Goal: Answer question/provide support: Share knowledge or assist other users

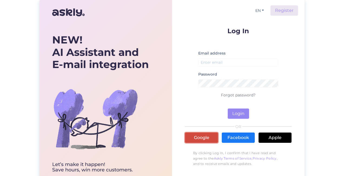
click at [207, 136] on link "Google" at bounding box center [201, 138] width 33 height 10
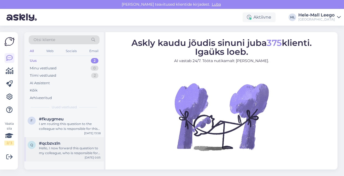
click at [69, 152] on div "Hello, I now forward this question to my colleague, who is responsible for this…" at bounding box center [70, 151] width 62 height 10
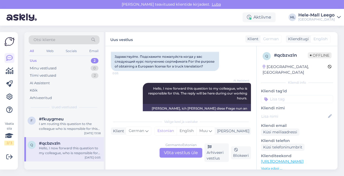
scroll to position [71, 0]
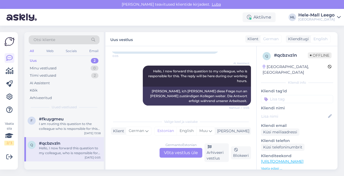
click at [186, 152] on div "German to Estonian Võta vestlus üle" at bounding box center [180, 153] width 43 height 10
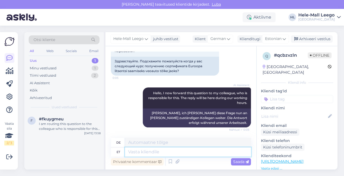
click at [140, 152] on textarea at bounding box center [188, 152] width 126 height 9
type textarea "Järg"
type textarea "Folgen"
type textarea "Järgm"
type textarea "Nächste"
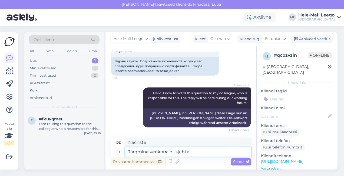
type textarea "Järgmine veokorraldusjuhi am"
type textarea "Nächster Transportmanager"
type textarea "Järgmine veokorraldusjuhi ametipädevuse k"
type textarea "Zu den fachlichen Kompetenzen des Transportmanagers gehören:"
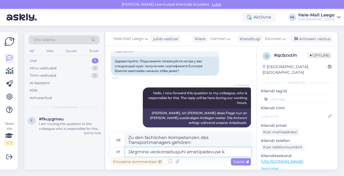
scroll to position [54, 0]
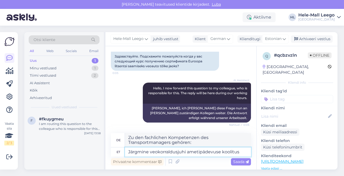
type textarea "Järgmine veokorraldusjuhi ametipädevuse koolitus"
type textarea "Weiterführende Fachkompetenzschulung für Transportmanagementmanager"
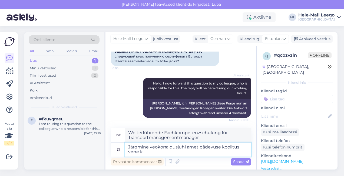
type textarea "Järgmine veokorraldusjuhi ametipädevuse koolitus vene ke"
type textarea "Weiter Transportmanagement Manager Fachkompetenztraining Russisch"
type textarea "Järgmine veokorraldusjuhi ametipädevuse koolitus vene keeles t"
type textarea "Nächstes Transportmanagement-Manager-Fachkompetenztraining auf Russisch"
type textarea "Järgmine veokorraldusjuhi ametipädevuse koolitus vene keeles toimub j"
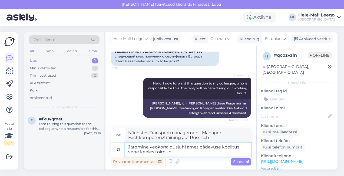
type textarea "Die nächste Schulung zur beruflichen Kompetenz von Transportmanagementmanagern …"
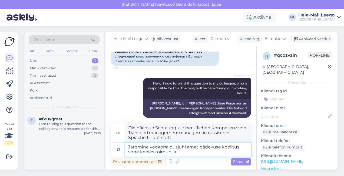
scroll to position [64, 0]
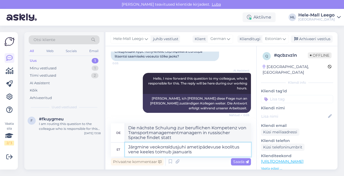
type textarea "Järgmine veokorraldusjuhi ametipädevuse koolitus vene keeles toimub jaanuaris 2"
type textarea "Die nächste Fachkompetenzschulung für Transportmanagementmanager in russischer …"
type textarea "Järgmine veokorraldusjuhi ametipädevuse koolitus vene keeles toimub jaanuaris 2…"
type textarea "Die nächste Qualifizierungsschulung zum Transportmanagementmanager in russische…"
type textarea "Järgmine veokorraldusjuhi ametipädevuse koolitus vene keeles toimub jaanuaris 2…"
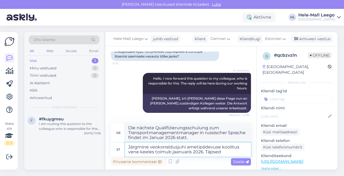
type textarea "Die nächste Fachkompetenzschulung zum Transportmanagementmanager in russischer …"
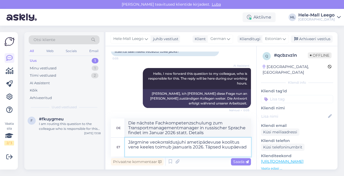
type textarea "Järgmine veokorraldusjuhi ametipädevuse koolitus vene keeles toimub jaanuaris 2…"
type textarea "Die nächste Qualifizierungsschulung zum Transportmanagementmanager in russische…"
type textarea "Järgmine veokorraldusjuhi ametipädevuse koolitus vene keeles toimub jaanuaris 2…"
type textarea "Die nächste Qualifizierungsschulung für Transportmanagementmanager in russische…"
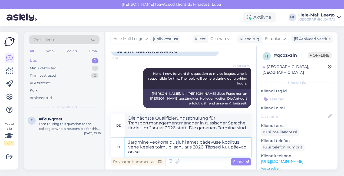
scroll to position [71, 0]
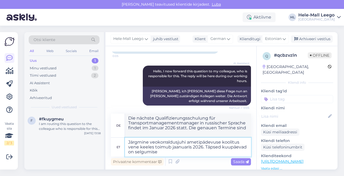
type textarea "Järgmine veokorraldusjuhi ametipädevuse koolitus vene keeles toimub jaanuaris 2…"
type textarea "Die nächste Qualifizierungsschulung zum Transportmanagementmanager in russische…"
type textarea "Järgmine veokorraldusjuhi ametipädevuse koolitus vene keeles toimub jaanuaris 2…"
type textarea "Die nächste Qualifizierungsschulung zum Transportmanagementmanager in russische…"
type textarea "Järgmine veokorraldusjuhi ametipädevuse koolitus vene keeles toimub jaanuaris 2…"
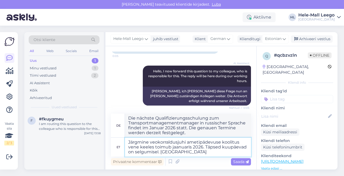
type textarea "Die nächste Qualifizierungsschulung zum Transportmanagementmanager in russische…"
type textarea "Järgmine veokorraldusjuhi ametipädevuse koolitus vene keeles toimub jaanuaris 2…"
type textarea "Die nächste Qualifizierungsschulung zum Transportmanagementmanager in russische…"
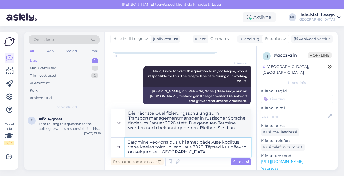
type textarea "Järgmine veokorraldusjuhi ametipädevuse koolitus vene keeles toimub jaanuaris 2…"
type textarea "Die nächste Qualifizierungsschulung zum Transportmanagementmanager in russische…"
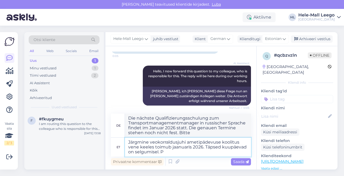
type textarea "Järgmine veokorraldusjuhi ametipädevuse koolitus vene keeles toimub jaanuaris 2…"
type textarea "Die nächste Qualifizierungsschulung zum Transportmanagementmanager in russische…"
type textarea "Järgmine veokorraldusjuhi ametipädevuse koolitus vene keeles toimub jaanuaris 2…"
type textarea "Die nächste Qualifizierungsschulung zum Transportmanagementmanager in russische…"
type textarea "Järgmine veokorraldusjuhi ametipädevuse koolitus vene keeles toimub jaanuaris 2…"
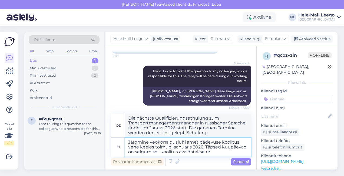
type textarea "Die nächste Qualifizierungsschulung zum Transportmanagementmanager in russische…"
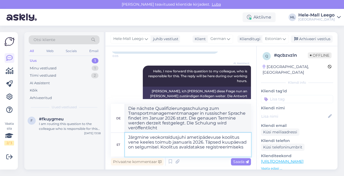
type textarea "Järgmine veokorraldusjuhi ametipädevuse koolitus vene keeles toimub jaanuaris 2…"
type textarea "Die nächste Fachkompetenzschulung für Transportmanagementmanager in russischer …"
type textarea "Järgmine veokorraldusjuhi ametipädevuse koolitus vene keeles toimub jaanuaris 2…"
type textarea "Die nächste Fachkompetenzschulung für Transportmanagementmanager in russischer …"
type textarea "Järgmine veokorraldusjuhi ametipädevuse koolitus vene keeles toimub jaanuaris 2…"
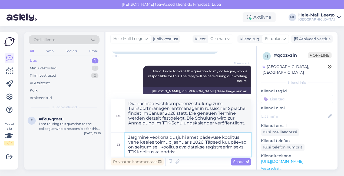
type textarea "Die nächste Qualifizierungsschulung zum Transportmanagementmanager in russische…"
paste textarea "[URL][DOMAIN_NAME]"
type textarea "Järgmine veokorraldusjuhi ametipädevuse koolitus vene keeles toimub jaanuaris 2…"
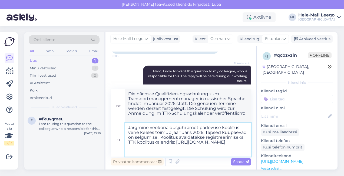
type textarea "Die nächste Qualifizierungsschulung zum Transportmanagementmanager in russische…"
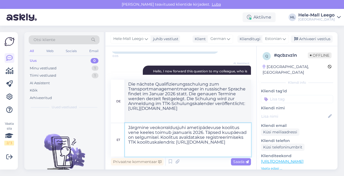
click at [150, 129] on textarea "Järgmine veokorraldusjuhi ametipädevuse koolitus vene keeles toimub jaanuaris 2…" at bounding box center [188, 140] width 126 height 34
type textarea "Järgmine veose-veokorraldusjuhi ametipädevuse koolitus vene keeles toimub jaanu…"
type textarea "Die nächste Qualifizierungsschulung zum Manager für Gütertransportmanagement in…"
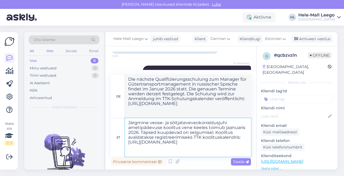
type textarea "Järgmine veose- ja sõitjateveoveokorraldusjuhi ametipädevuse koolitus vene keel…"
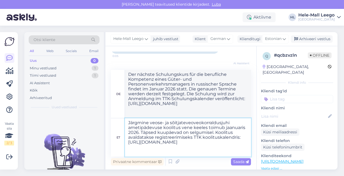
type textarea "Der nächste Schulungskurs für die berufliche Kompetenz eines Managers im Güter-…"
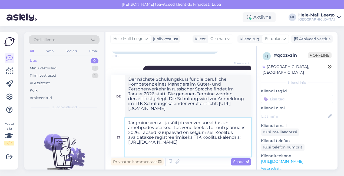
click at [146, 123] on textarea "Järgmine veose- ja sõitjateveoveokorraldusjuhi ametipädevuse koolitus vene keel…" at bounding box center [188, 137] width 126 height 38
type textarea "Järgmisede veose- ja sõitjateveoveokorraldusjuhi ametipädevuse koolitus vene ke…"
type textarea "Die folgenden Schulungen zur beruflichen Kompetenz von Managern im Güter- und P…"
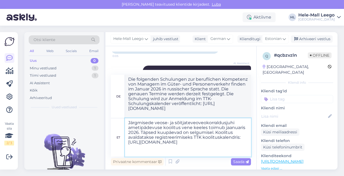
click at [152, 123] on textarea "Järgmisede veose- ja sõitjateveoveokorraldusjuhi ametipädevuse koolitus vene ke…" at bounding box center [188, 137] width 126 height 38
type textarea "Järgmised veose- ja sõitjateveoveokorraldusjuhi ametipädevuse koolitus vene kee…"
type textarea "Die nächste Schulung zur beruflichen Kompetenz eines Managers im Güter- und Per…"
click at [196, 123] on textarea "Järgmised veose- ja sõitjateveoveokorraldusjuhi ametipädevuse koolitus vene kee…" at bounding box center [188, 137] width 126 height 38
type textarea "Järgmised veose- ja sõitjateveo veokorraldusjuhi ametipädevuse koolitus vene ke…"
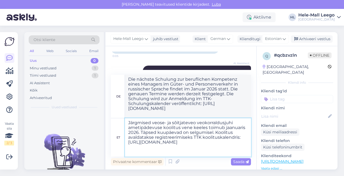
type textarea "Der nächste Schulungskurs für die berufliche Kompetenz eines Güter- und Persone…"
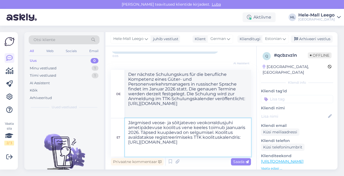
click at [179, 129] on textarea "Järgmised veose- ja sõitjateveo veokorraldusjuhi ametipädevuse koolitus vene ke…" at bounding box center [188, 137] width 126 height 38
type textarea "Järgmised veose- ja sõitjateveo veokorraldusjuhi ametipädevuse koolitused vene …"
type textarea "Die nächsten Schulungen zur beruflichen Kompetenz eines Güter- und Personenverk…"
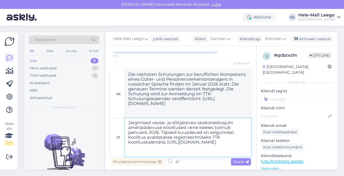
click at [186, 141] on textarea "Järgmised veose- ja sõitjateveo veokorraldusjuhi ametipädevuse koolitused vene …" at bounding box center [188, 137] width 126 height 38
drag, startPoint x: 230, startPoint y: 128, endPoint x: 226, endPoint y: 129, distance: 3.8
click at [226, 129] on textarea "Järgmised veose- ja sõitjateveo veokorraldusjuhi ametipädevuse koolitused vene …" at bounding box center [188, 137] width 126 height 38
type textarea "Järgmised veose- ja sõitjateveo veokorraldusjuhi ametipädevuse koolitused vene …"
type textarea "Die nächsten Schulungen zur beruflichen Kompetenz eines Güter- und Personenverk…"
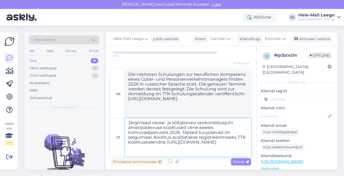
type textarea "Järgmised veose- ja sõitjateveo veokorraldusjuhi ametipädevuse koolitused vene …"
click at [196, 146] on textarea "Järgmised veose- ja sõitjateveo veokorraldusjuhi ametipädevuse koolitused vene …" at bounding box center [188, 137] width 126 height 38
type textarea "Die nächsten Schulungen zur beruflichen Kompetenz eines Güter- und Personenverk…"
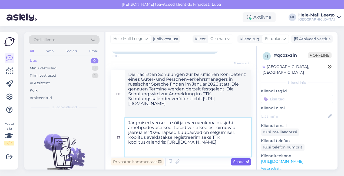
type textarea "Järgmised veose- ja sõitjateveo veokorraldusjuhi ametipädevuse koolitused vene …"
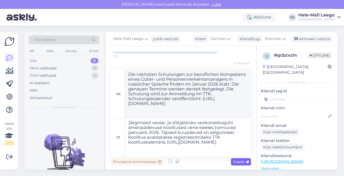
click at [235, 162] on span "Saada" at bounding box center [241, 161] width 16 height 5
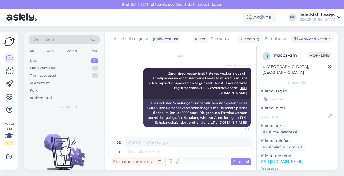
scroll to position [137, 0]
click at [120, 143] on div "de" at bounding box center [118, 142] width 4 height 9
click at [116, 139] on div "de" at bounding box center [118, 142] width 4 height 9
click at [118, 143] on div "de" at bounding box center [118, 142] width 4 height 9
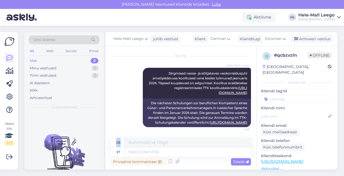
click at [118, 143] on div "de" at bounding box center [118, 142] width 4 height 9
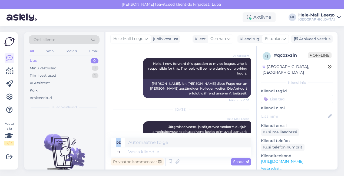
scroll to position [56, 0]
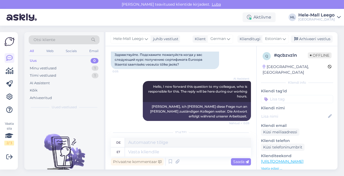
click at [155, 63] on div "Здравствуйте. Подскажите пожалуйста когда у вас следующий курс получению сертиф…" at bounding box center [165, 59] width 108 height 19
click at [120, 154] on div "et" at bounding box center [118, 152] width 4 height 9
click at [117, 142] on div "de" at bounding box center [118, 142] width 4 height 9
click at [230, 36] on icon at bounding box center [228, 39] width 3 height 6
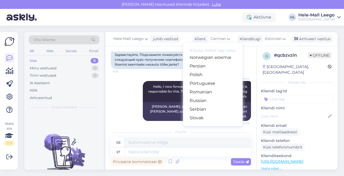
scroll to position [189, 0]
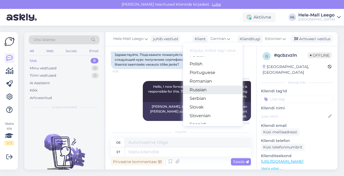
click at [204, 90] on link "Russian" at bounding box center [212, 90] width 59 height 9
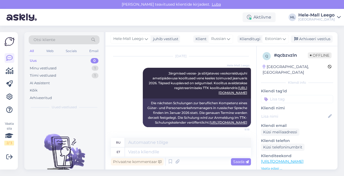
scroll to position [137, 0]
drag, startPoint x: 163, startPoint y: 70, endPoint x: 243, endPoint y: 86, distance: 80.8
click at [243, 86] on div "[PERSON_NAME] Järgmised veose- ja sõitjateveo veokorraldusjuhi ametipädevuse ko…" at bounding box center [197, 83] width 108 height 31
copy span "Järgmised veose- ja sõitjateveo veokorraldusjuhi ametipädevuse koolitused vene …"
click at [131, 151] on textarea at bounding box center [188, 152] width 126 height 9
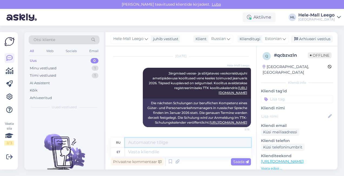
click at [134, 144] on textarea at bounding box center [188, 142] width 126 height 9
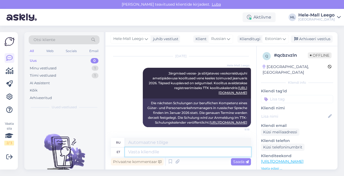
click at [130, 151] on textarea at bounding box center [188, 152] width 126 height 9
paste textarea "Järgmised veose- ja sõitjateveo veokorraldusjuhi ametipädevuse koolitused vene …"
type textarea "Järgmised veose- ja sõitjateveo veokorraldusjuhi ametipädevuse koolitused vene …"
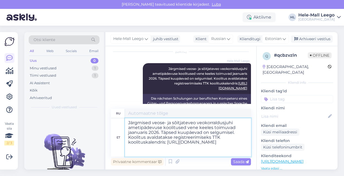
type textarea "Следующие курсы повышения квалификации менеджера по грузовым и пассажирским пер…"
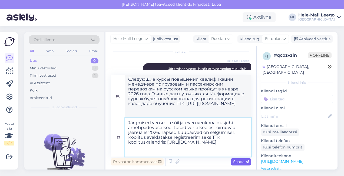
type textarea "Järgmised veose- ja sõitjateveo veokorraldusjuhi ametipädevuse koolitused vene …"
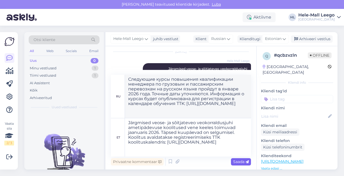
click at [236, 162] on span "Saada" at bounding box center [241, 161] width 16 height 5
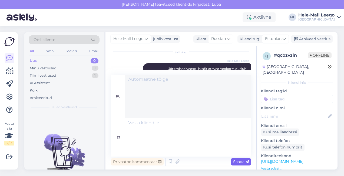
scroll to position [213, 0]
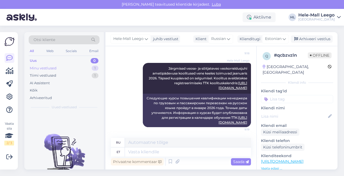
click at [38, 68] on div "Minu vestlused" at bounding box center [43, 68] width 27 height 5
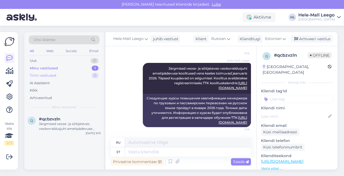
click at [37, 76] on div "Tiimi vestlused" at bounding box center [43, 75] width 26 height 5
click at [50, 123] on div "Suurepärane. Jõudu õppimiseks!" at bounding box center [70, 124] width 62 height 5
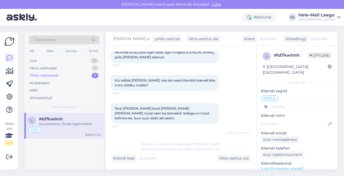
scroll to position [289, 0]
click at [39, 67] on div "Minu vestlused" at bounding box center [43, 68] width 27 height 5
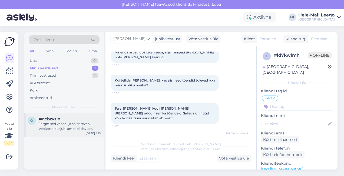
click at [56, 124] on div "Järgmised veose- ja sõitjateveo veokorraldusjuhi ametipädevuse koolitused vene …" at bounding box center [70, 127] width 62 height 10
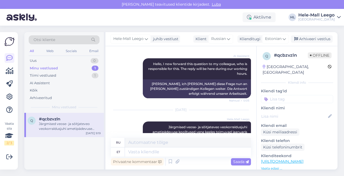
scroll to position [81, 0]
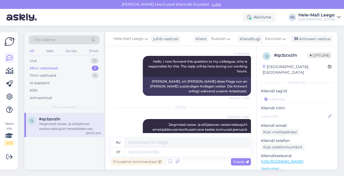
click at [52, 69] on div "Minu vestlused" at bounding box center [44, 68] width 28 height 5
click at [61, 126] on div "Järgmised veose- ja sõitjateveo veokorraldusjuhi ametipädevuse koolitused vene …" at bounding box center [70, 127] width 62 height 10
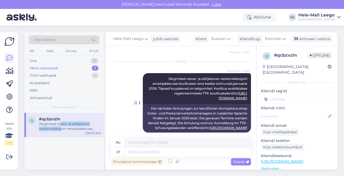
scroll to position [132, 0]
